Goal: Book appointment/travel/reservation

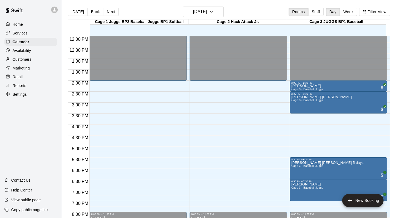
scroll to position [239, 0]
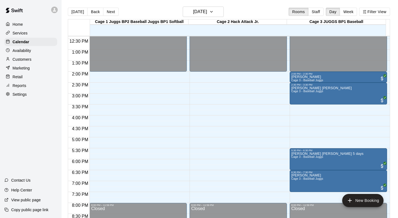
scroll to position [272, 0]
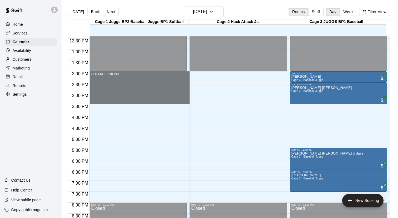
drag, startPoint x: 115, startPoint y: 74, endPoint x: 116, endPoint y: 98, distance: 24.4
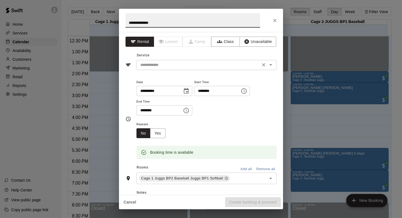
click at [268, 64] on icon "Open" at bounding box center [271, 65] width 7 height 7
type input "**********"
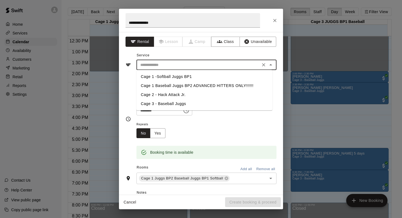
click at [178, 86] on li "Cage 1 Baseball Juggs BP2 ADVANCED HITTERS ONLY!!!!!!" at bounding box center [205, 85] width 136 height 9
type input "**********"
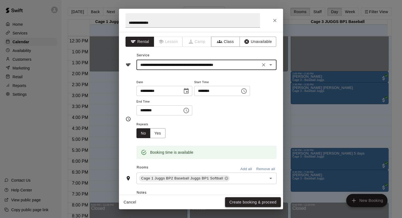
click at [236, 199] on button "Create booking & proceed" at bounding box center [253, 202] width 56 height 10
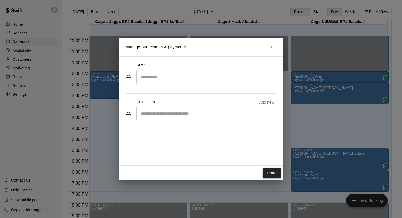
click at [268, 172] on button "Done" at bounding box center [272, 173] width 18 height 10
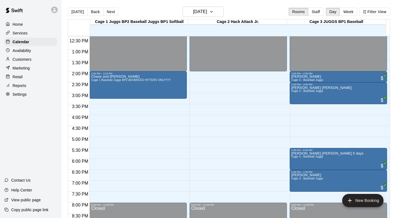
click at [20, 59] on p "Customers" at bounding box center [22, 59] width 19 height 5
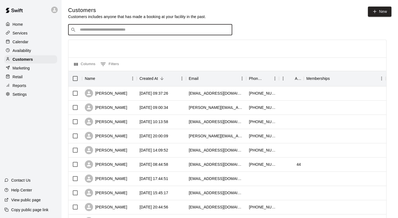
click at [81, 32] on input "Search customers by name or email" at bounding box center [154, 29] width 152 height 5
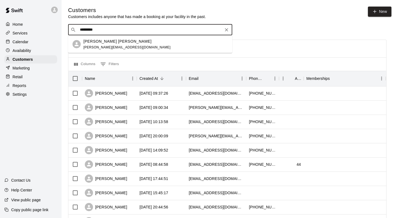
type input "**********"
click at [92, 38] on p "[PERSON_NAME] [PERSON_NAME]" at bounding box center [117, 41] width 68 height 6
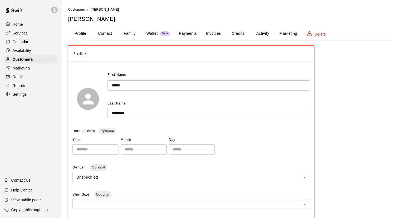
click at [132, 34] on button "Family" at bounding box center [129, 33] width 25 height 13
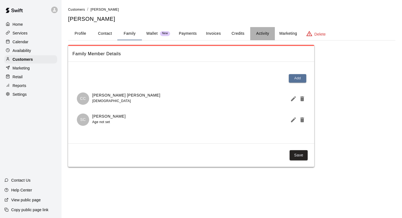
click at [263, 32] on button "Activity" at bounding box center [262, 33] width 25 height 13
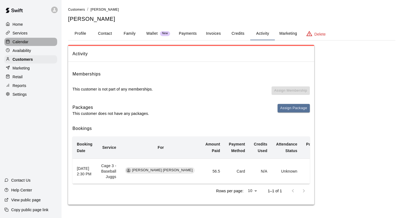
click at [17, 42] on p "Calendar" at bounding box center [21, 41] width 16 height 5
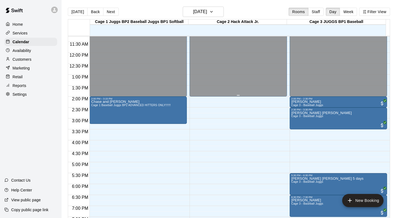
scroll to position [259, 0]
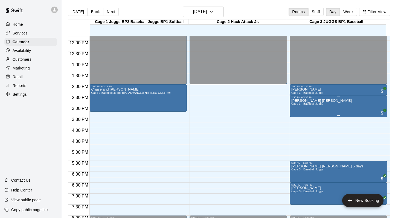
click at [294, 105] on span "Cage 3 - Baseball Juggs" at bounding box center [308, 103] width 32 height 3
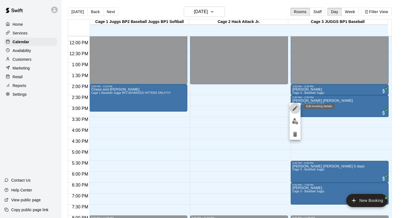
click at [291, 106] on button "edit" at bounding box center [295, 108] width 11 height 11
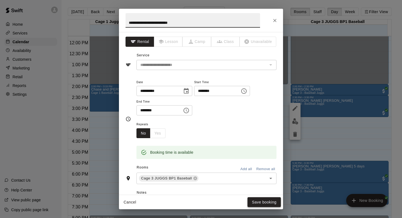
type input "**********"
click at [252, 201] on button "Save booking" at bounding box center [264, 202] width 33 height 10
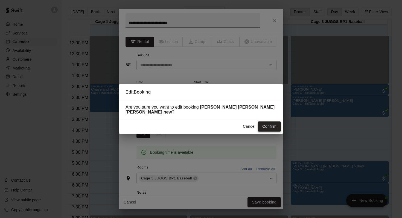
click at [269, 123] on button "Confirm" at bounding box center [269, 127] width 23 height 10
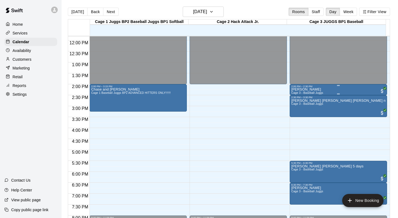
click at [297, 90] on p "[PERSON_NAME]" at bounding box center [308, 90] width 32 height 0
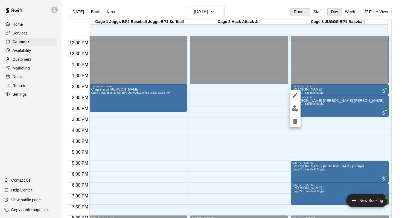
click at [295, 95] on icon "edit" at bounding box center [295, 95] width 5 height 5
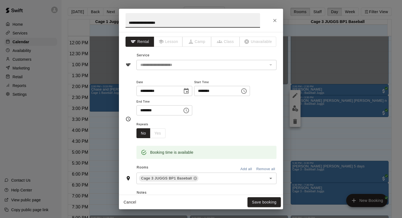
type input "**********"
click at [295, 95] on div "**********" at bounding box center [201, 109] width 402 height 218
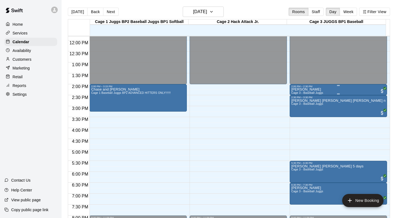
click at [298, 86] on div "2:00 PM – 2:30 PM" at bounding box center [339, 86] width 94 height 3
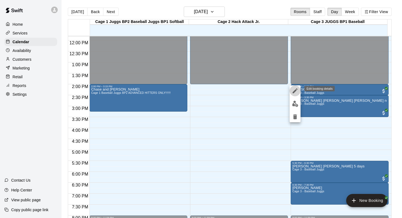
click at [294, 88] on icon "edit" at bounding box center [295, 91] width 7 height 7
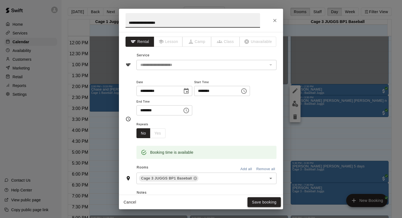
type input "**********"
click at [257, 200] on button "Save booking" at bounding box center [264, 202] width 33 height 10
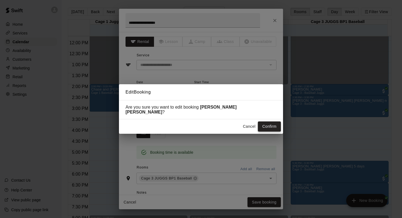
click at [261, 122] on button "Confirm" at bounding box center [269, 127] width 23 height 10
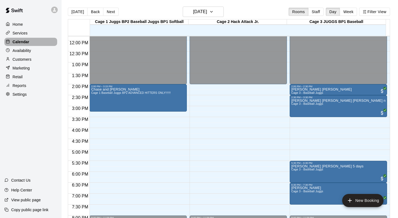
click at [21, 39] on p "Calendar" at bounding box center [21, 41] width 17 height 5
click at [294, 192] on span "Cage 3 - Baseball Juggs" at bounding box center [308, 191] width 32 height 3
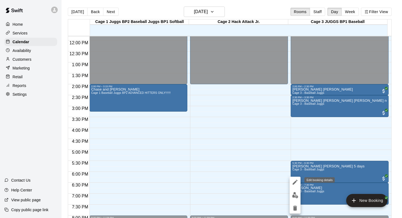
click at [294, 180] on icon "edit" at bounding box center [295, 182] width 7 height 7
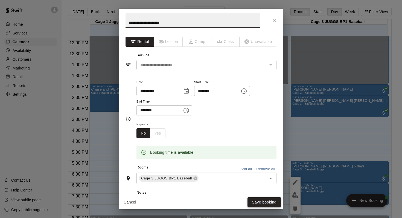
type input "**********"
click at [256, 199] on button "Save booking" at bounding box center [264, 202] width 33 height 10
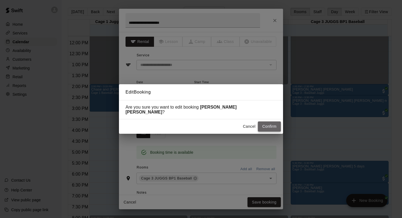
click at [266, 127] on button "Confirm" at bounding box center [269, 127] width 23 height 10
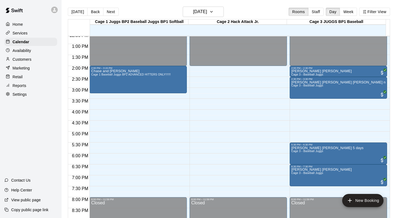
scroll to position [276, 0]
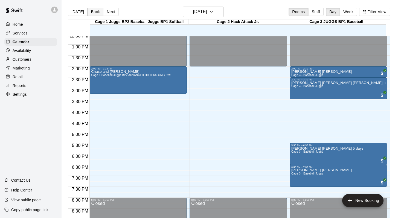
click at [95, 10] on button "Back" at bounding box center [95, 12] width 16 height 8
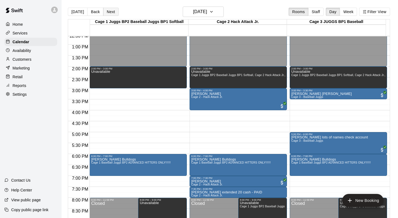
click at [108, 12] on button "Next" at bounding box center [110, 12] width 15 height 8
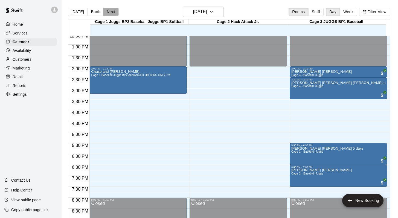
click at [108, 12] on button "Next" at bounding box center [110, 12] width 15 height 8
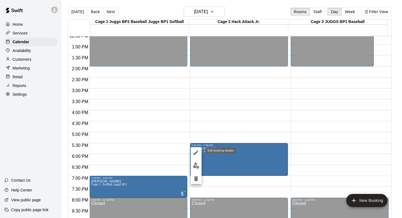
click at [195, 151] on icon "edit" at bounding box center [196, 152] width 7 height 7
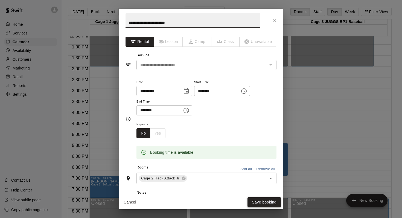
type input "**********"
click at [256, 203] on button "Save booking" at bounding box center [264, 202] width 33 height 10
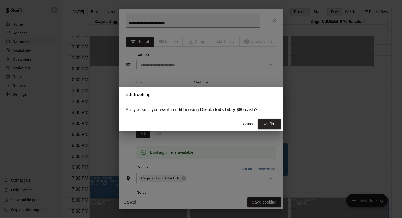
click at [263, 121] on button "Confirm" at bounding box center [269, 124] width 23 height 10
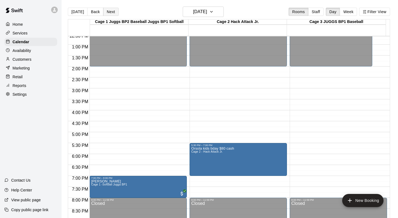
click at [107, 8] on button "Next" at bounding box center [110, 12] width 15 height 8
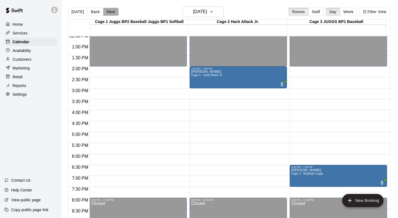
click at [110, 12] on button "Next" at bounding box center [110, 12] width 15 height 8
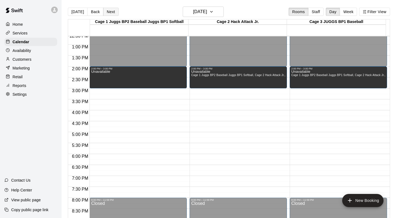
click at [110, 12] on button "Next" at bounding box center [110, 12] width 15 height 8
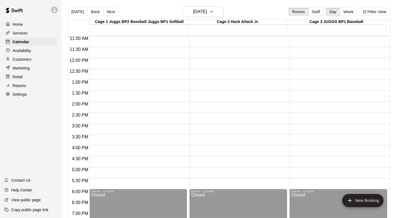
scroll to position [236, 0]
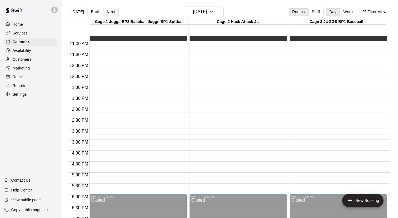
click at [111, 10] on button "Next" at bounding box center [110, 12] width 15 height 8
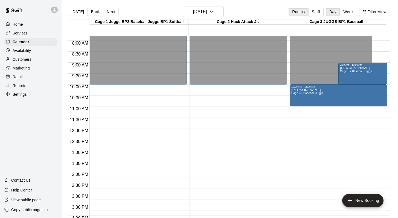
scroll to position [167, 0]
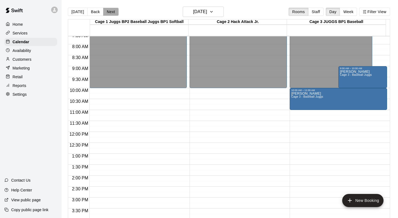
click at [109, 9] on button "Next" at bounding box center [110, 12] width 15 height 8
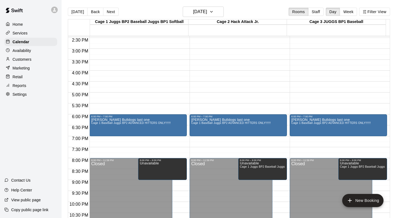
scroll to position [315, 0]
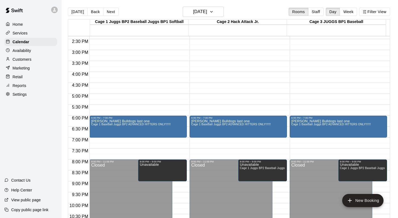
click at [18, 59] on p "Customers" at bounding box center [22, 59] width 19 height 5
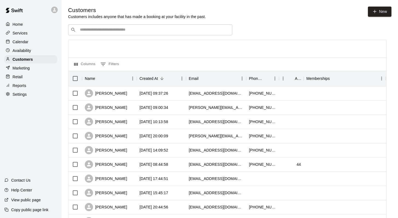
click at [22, 41] on p "Calendar" at bounding box center [21, 41] width 16 height 5
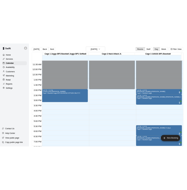
scroll to position [251, 0]
